Goal: Information Seeking & Learning: Find specific fact

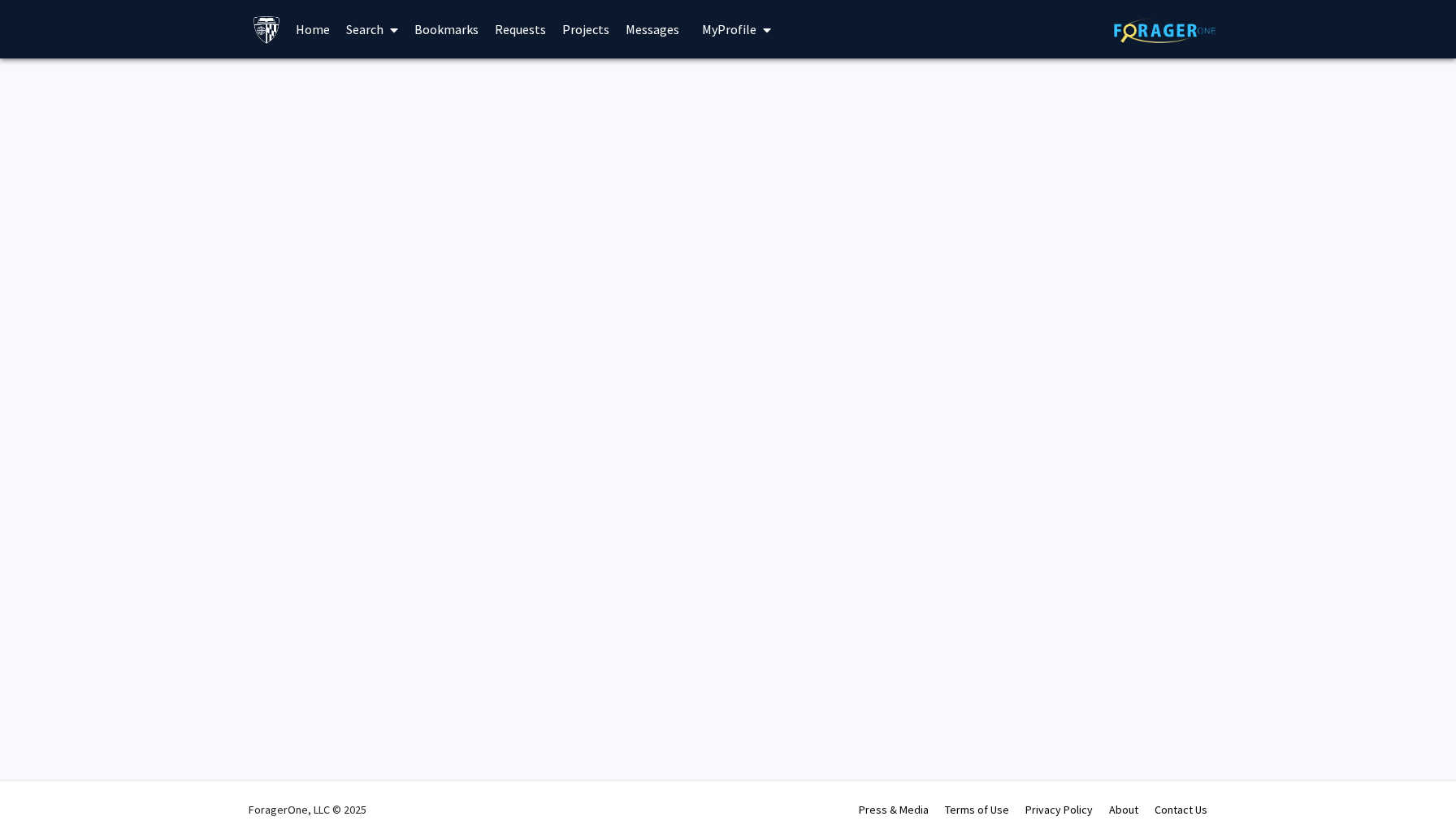
click at [370, 25] on link "Search" at bounding box center [371, 29] width 69 height 57
click at [384, 72] on span "Faculty/Staff" at bounding box center [397, 75] width 119 height 32
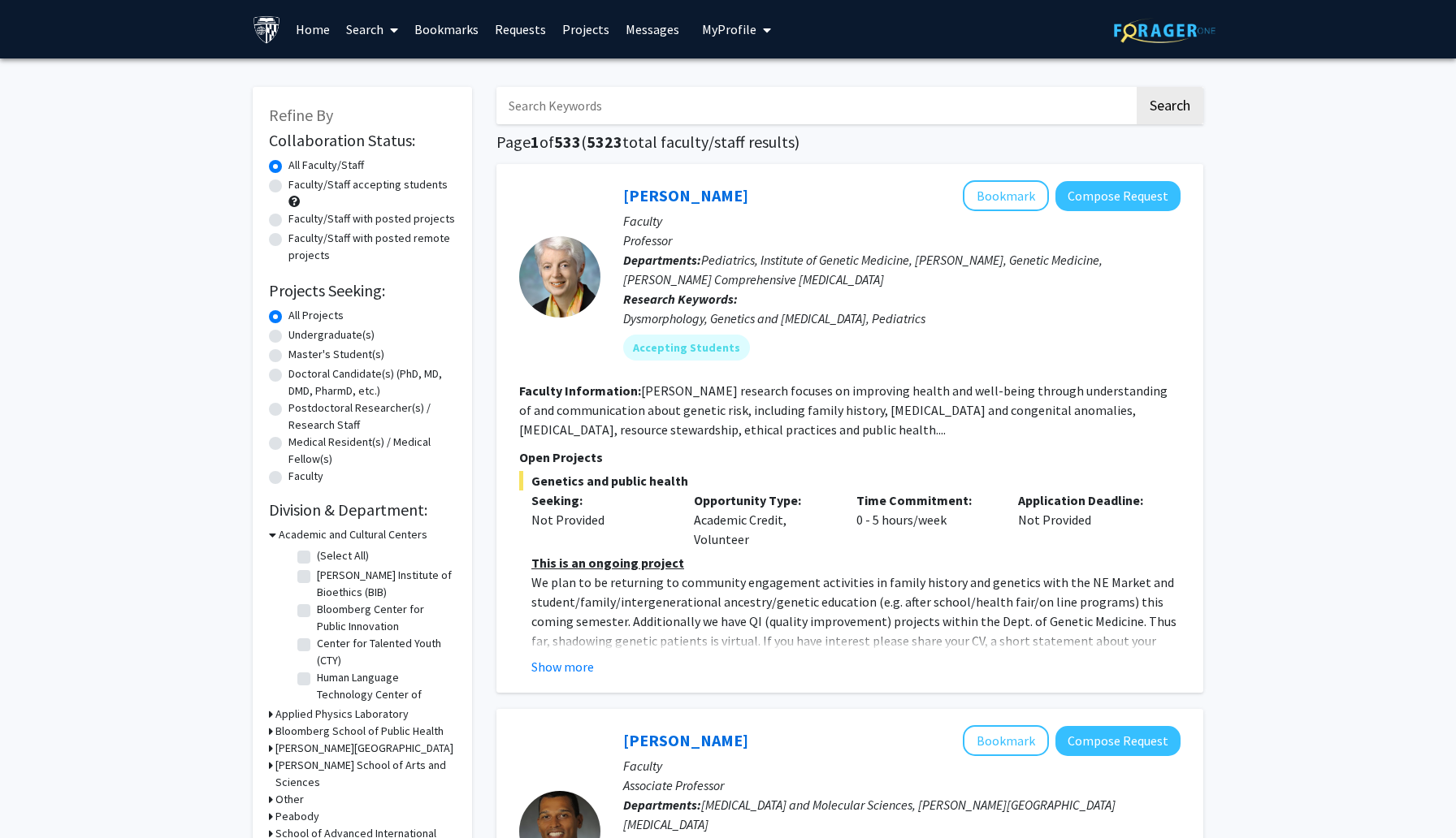
click at [549, 98] on input "Search Keywords" at bounding box center [815, 106] width 638 height 37
click at [1136, 87] on button "Search" at bounding box center [1169, 106] width 67 height 37
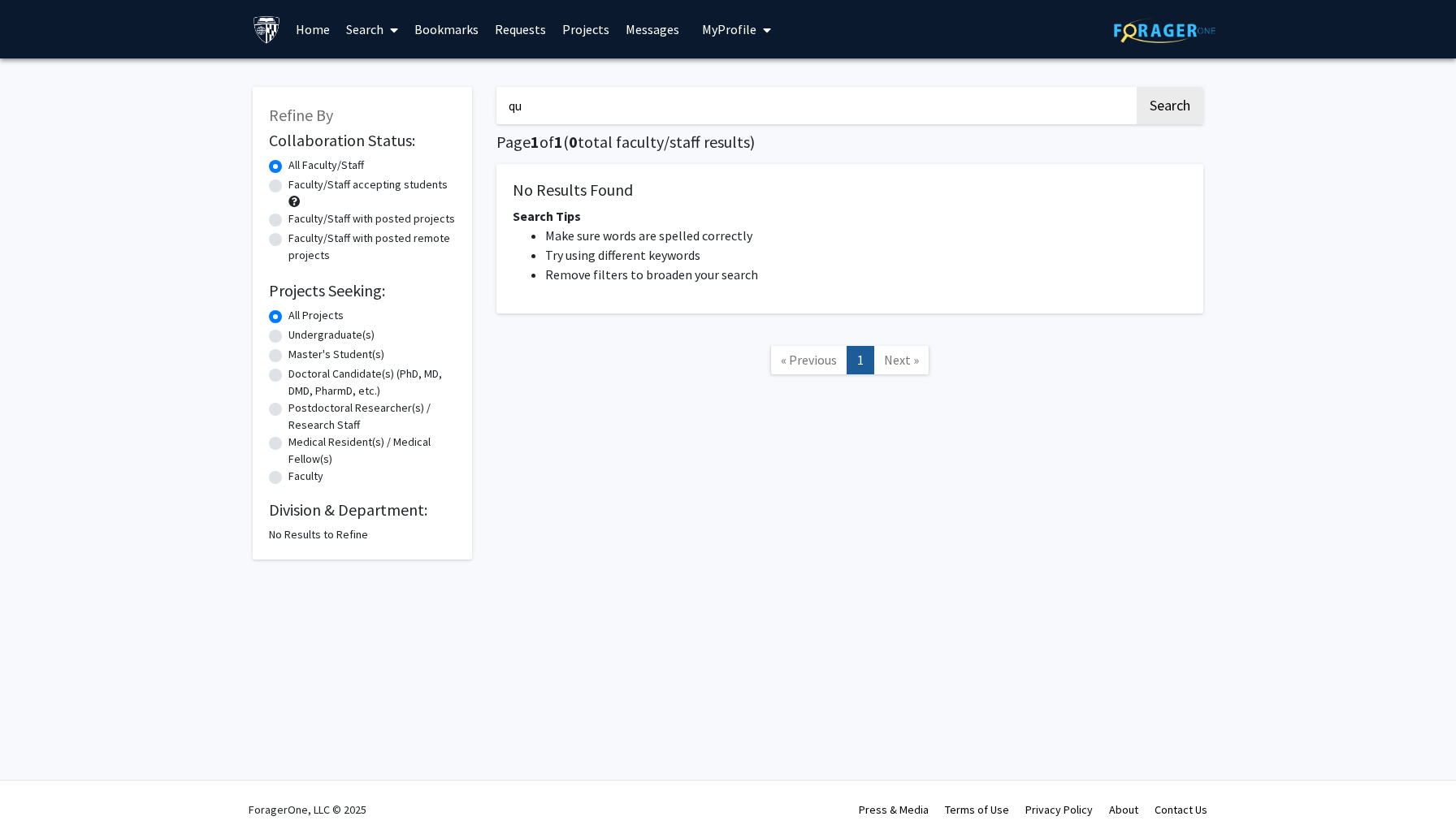
type input "q"
click at [1136, 87] on button "Search" at bounding box center [1169, 106] width 67 height 37
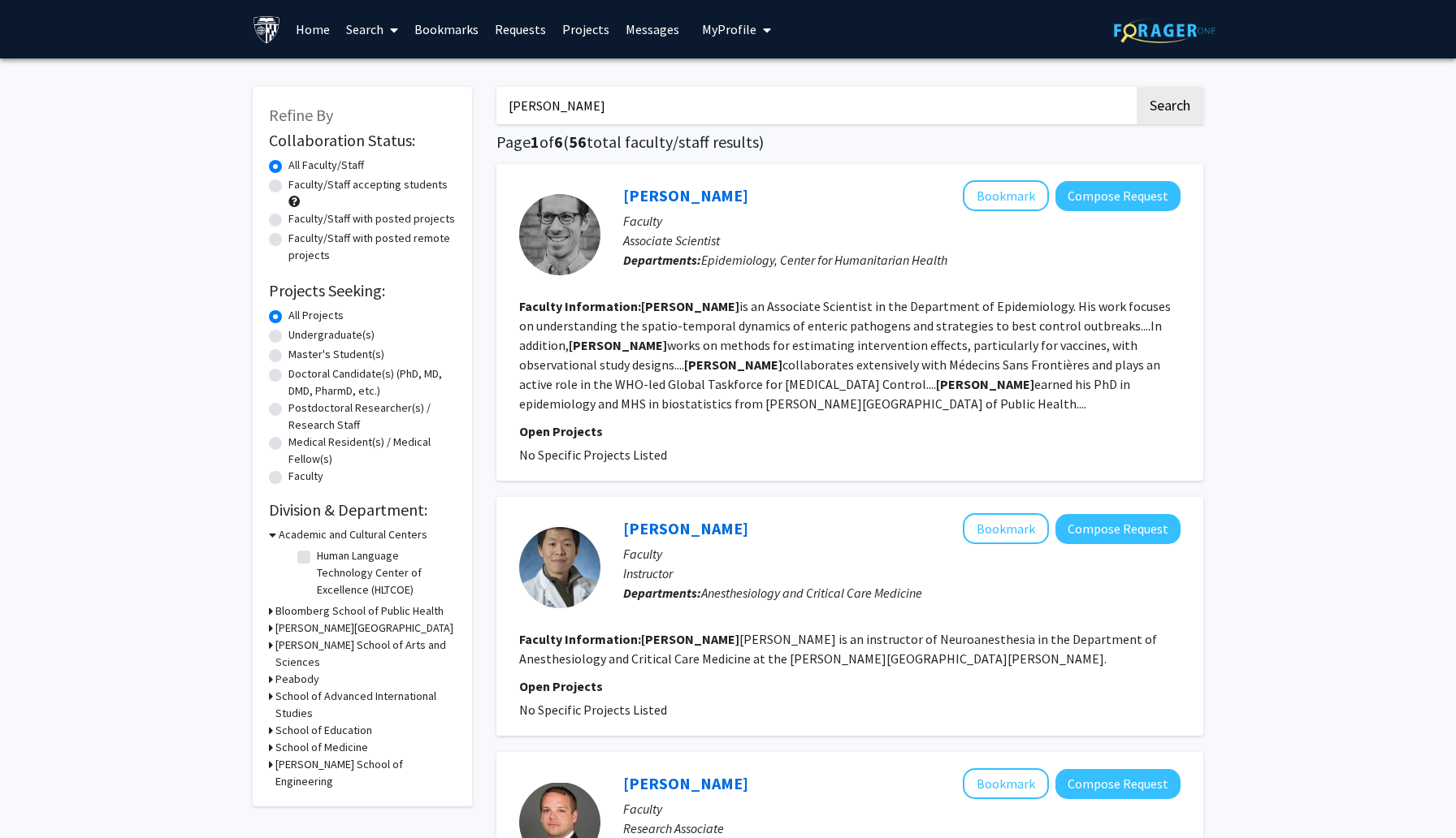
click at [509, 103] on input "[PERSON_NAME]" at bounding box center [815, 106] width 638 height 37
click at [1136, 87] on button "Search" at bounding box center [1169, 106] width 67 height 37
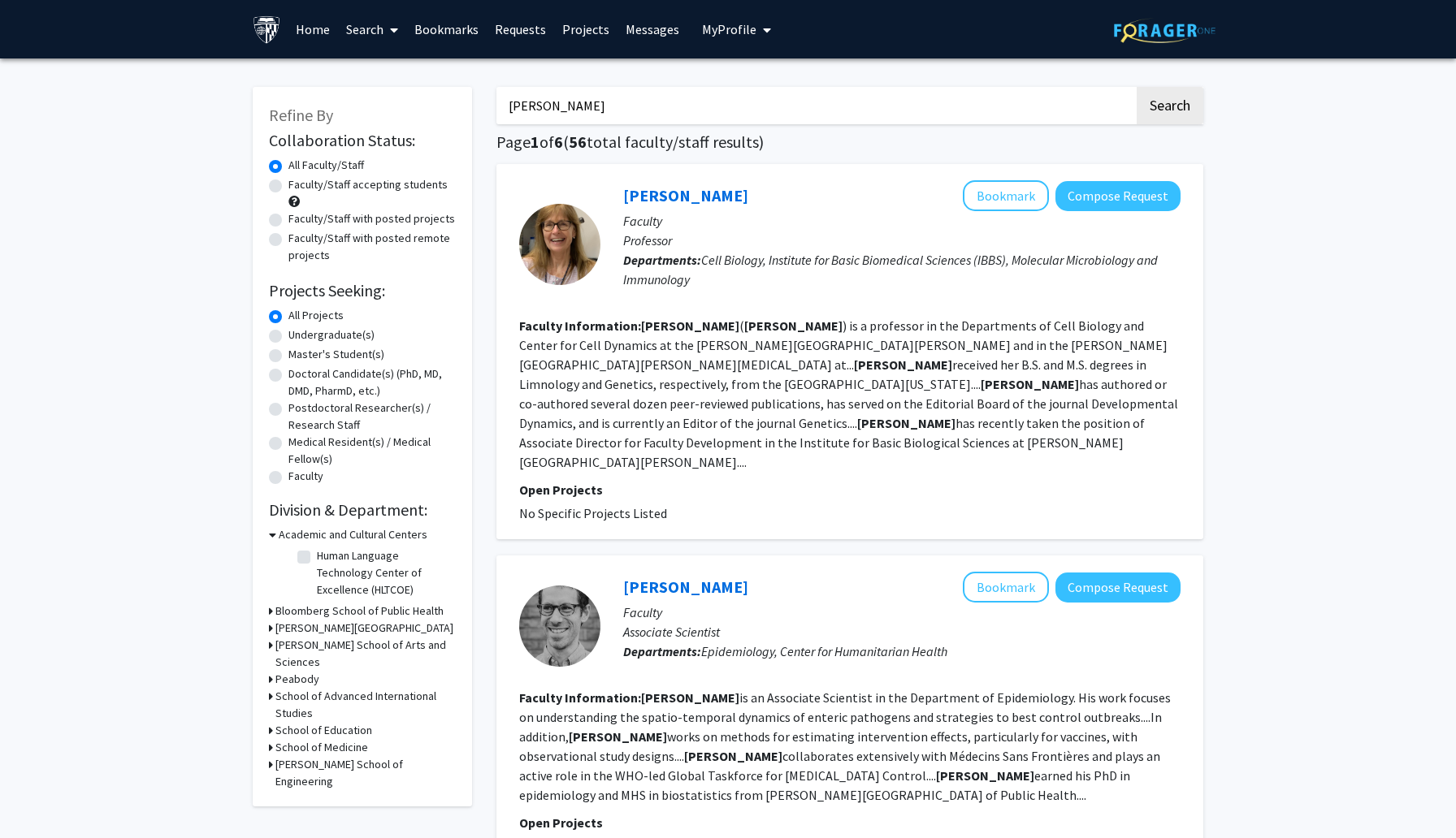
type input "debbieandrew"
click at [604, 119] on input "debbieandrew" at bounding box center [815, 106] width 638 height 37
click at [1136, 87] on button "Search" at bounding box center [1169, 106] width 67 height 37
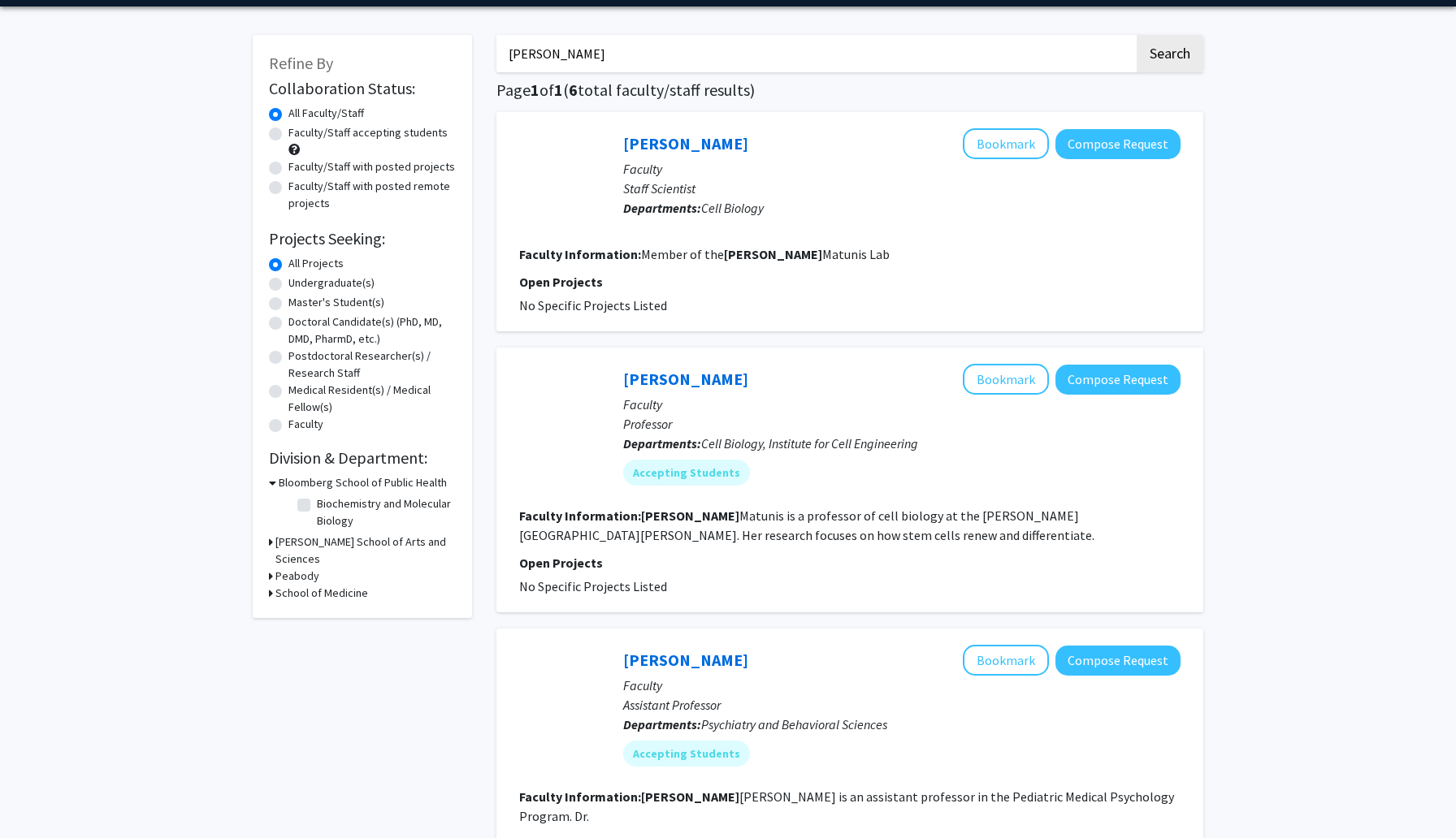
scroll to position [60, 0]
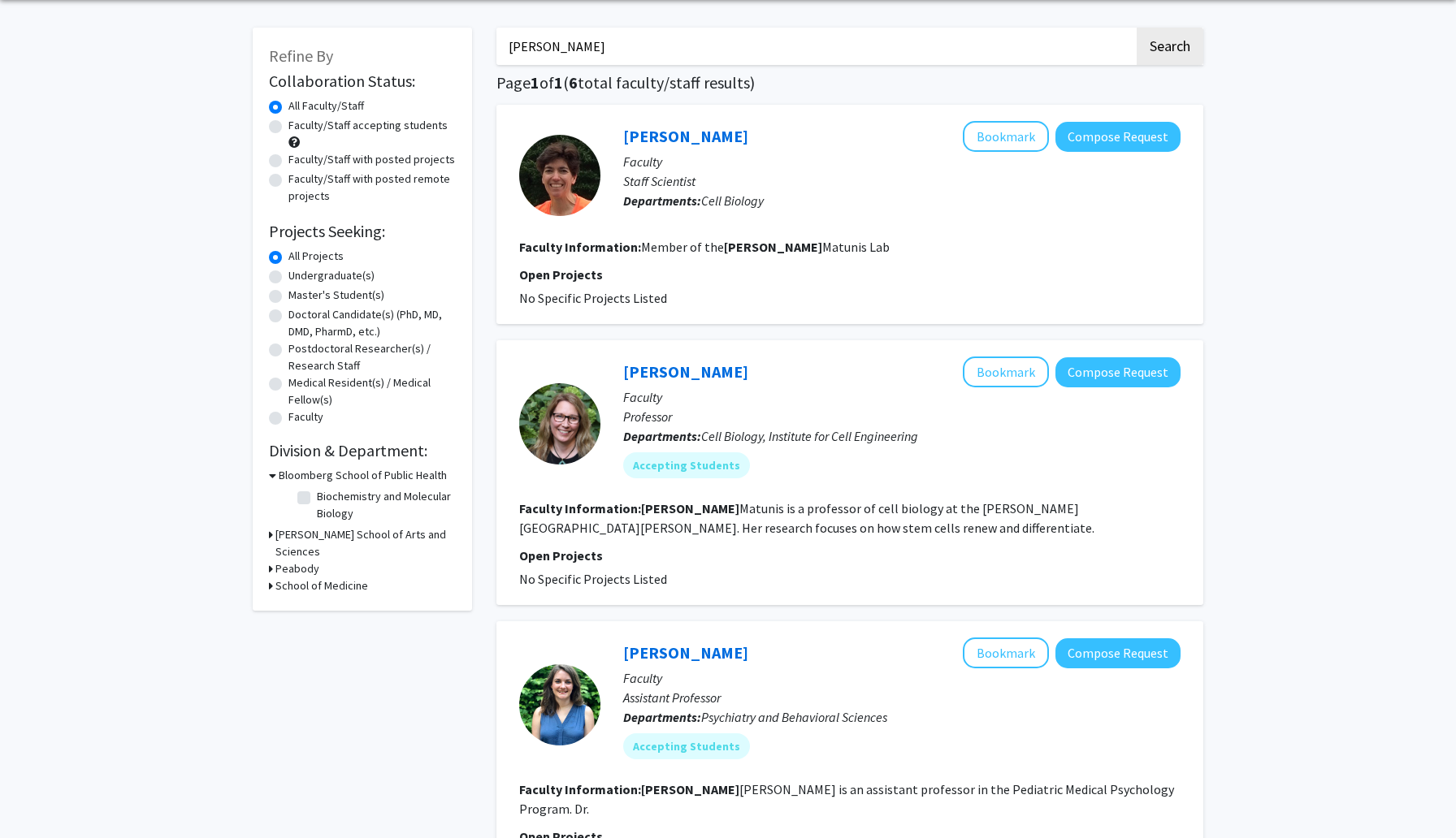
drag, startPoint x: 570, startPoint y: 55, endPoint x: 500, endPoint y: 54, distance: 70.0
click at [501, 54] on input "[PERSON_NAME]" at bounding box center [815, 46] width 638 height 37
type input "e"
type input "sofia"
click at [1136, 28] on button "Search" at bounding box center [1169, 46] width 67 height 37
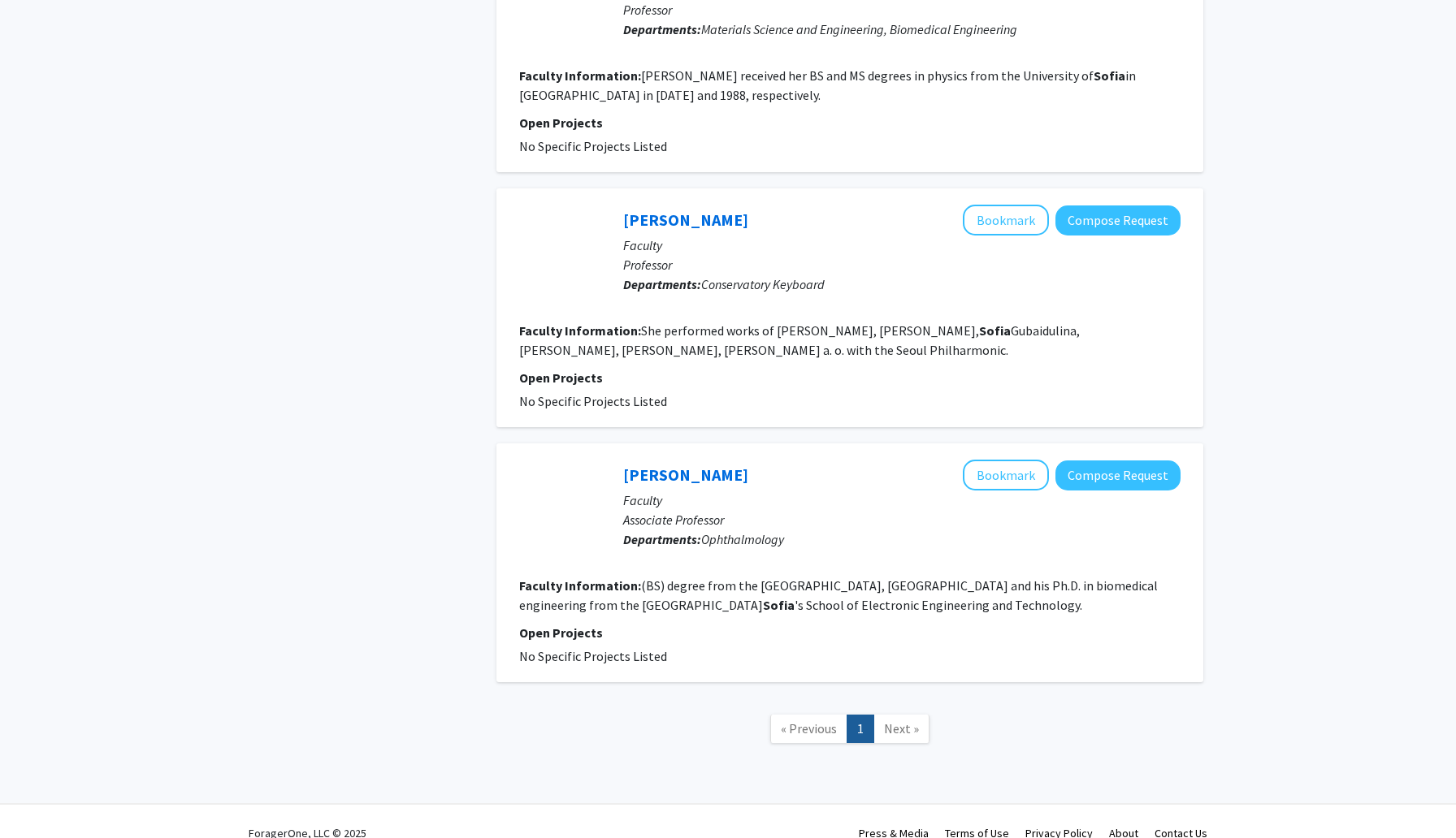
scroll to position [882, 0]
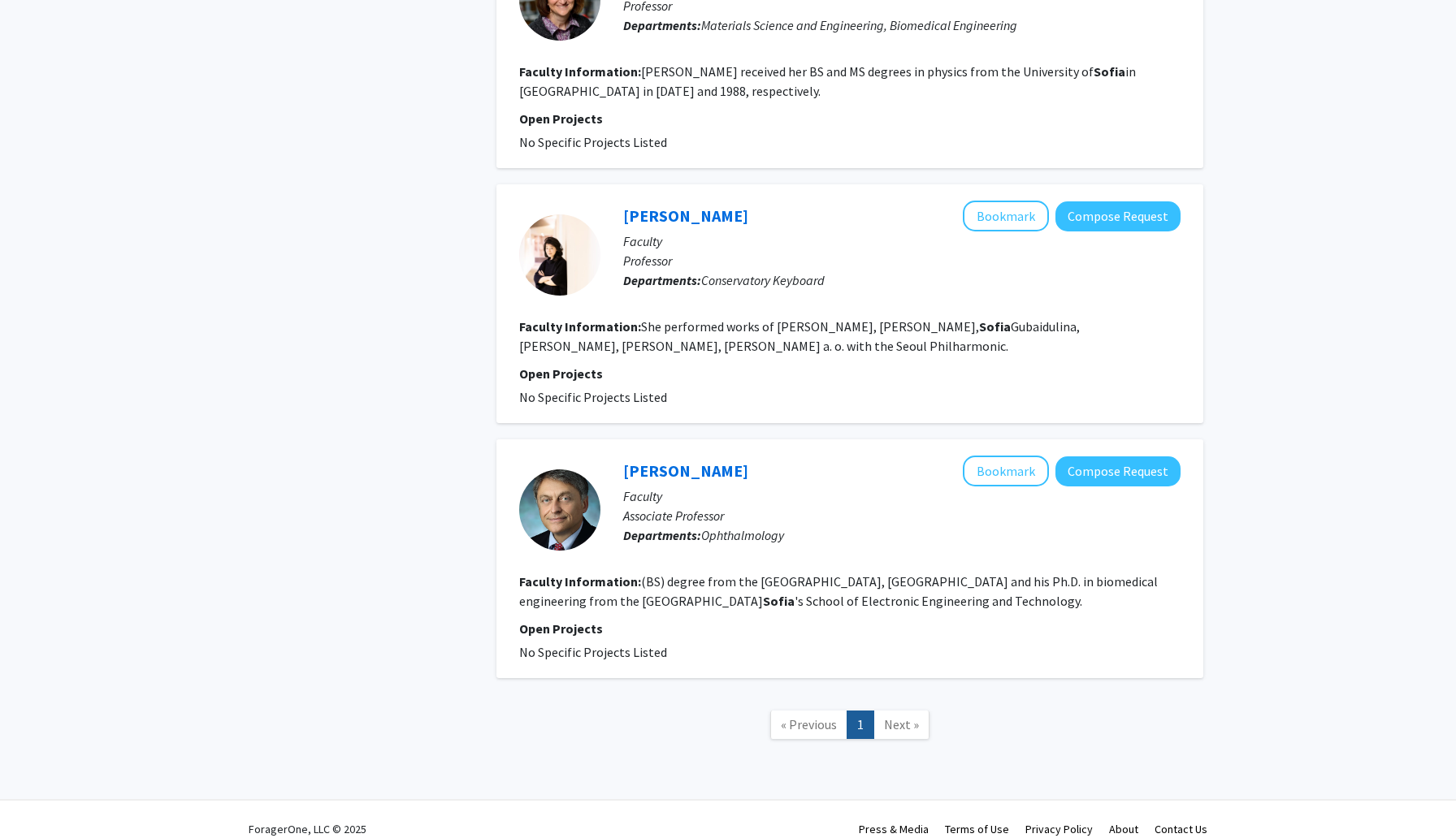
click at [897, 717] on span "Next »" at bounding box center [900, 725] width 35 height 16
click at [806, 717] on span "« Previous" at bounding box center [809, 725] width 56 height 16
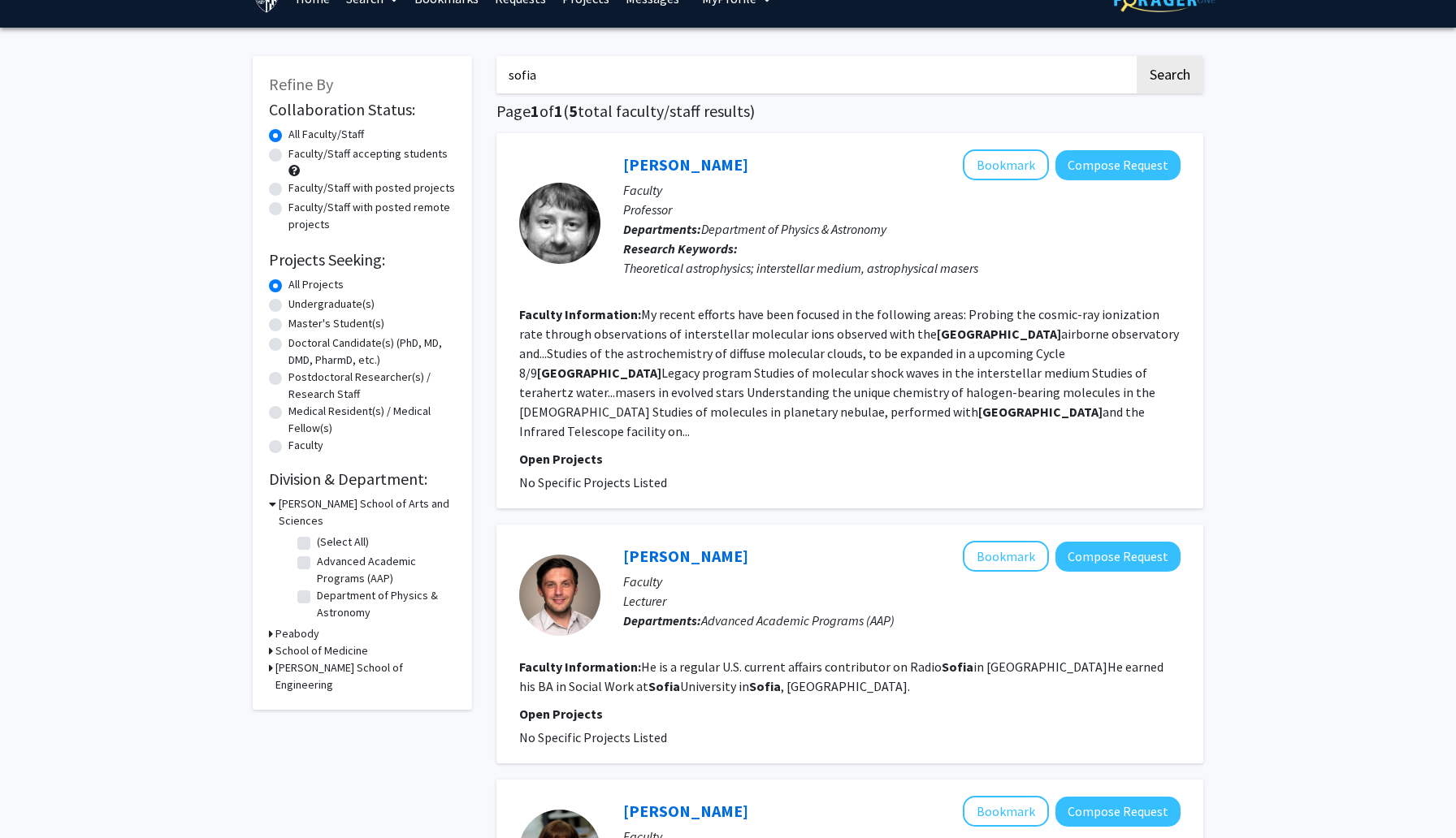
scroll to position [0, 0]
